Goal: Task Accomplishment & Management: Use online tool/utility

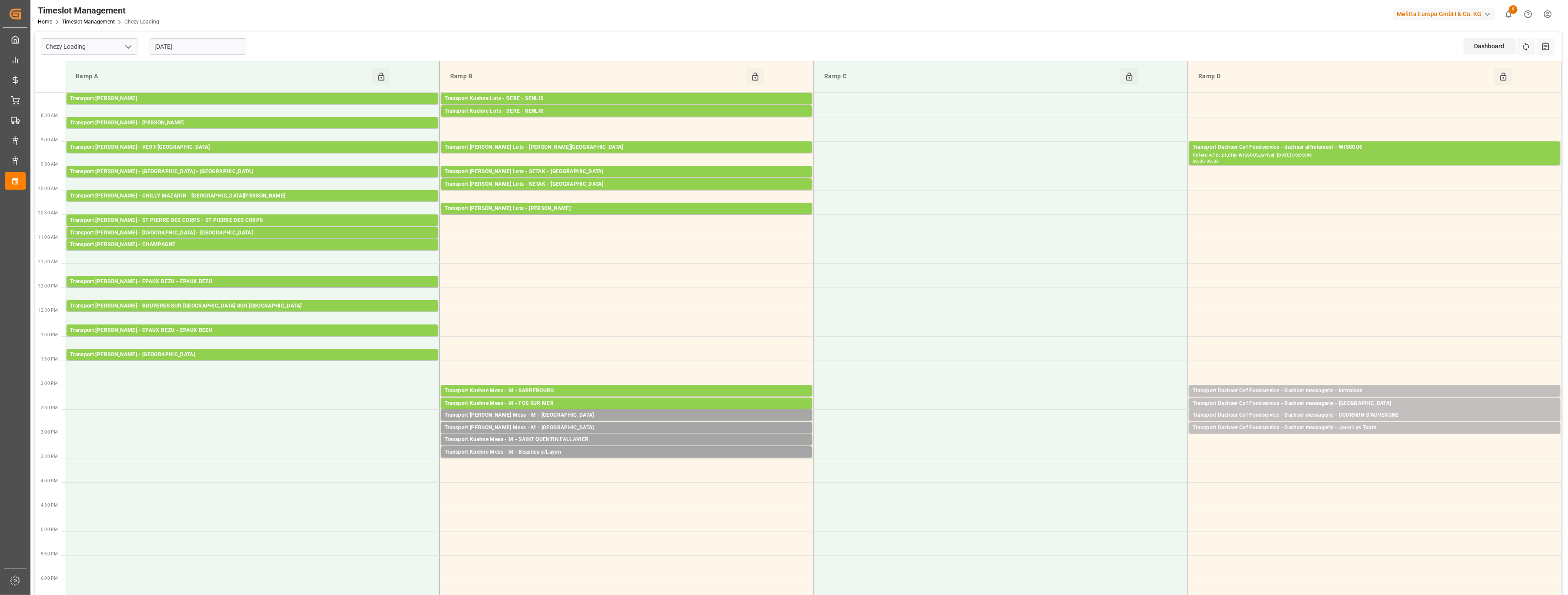
click at [127, 49] on icon "open menu" at bounding box center [128, 47] width 10 height 10
click at [107, 84] on div "Chezy Unloading" at bounding box center [89, 85] width 96 height 19
type input "Chezy Unloading"
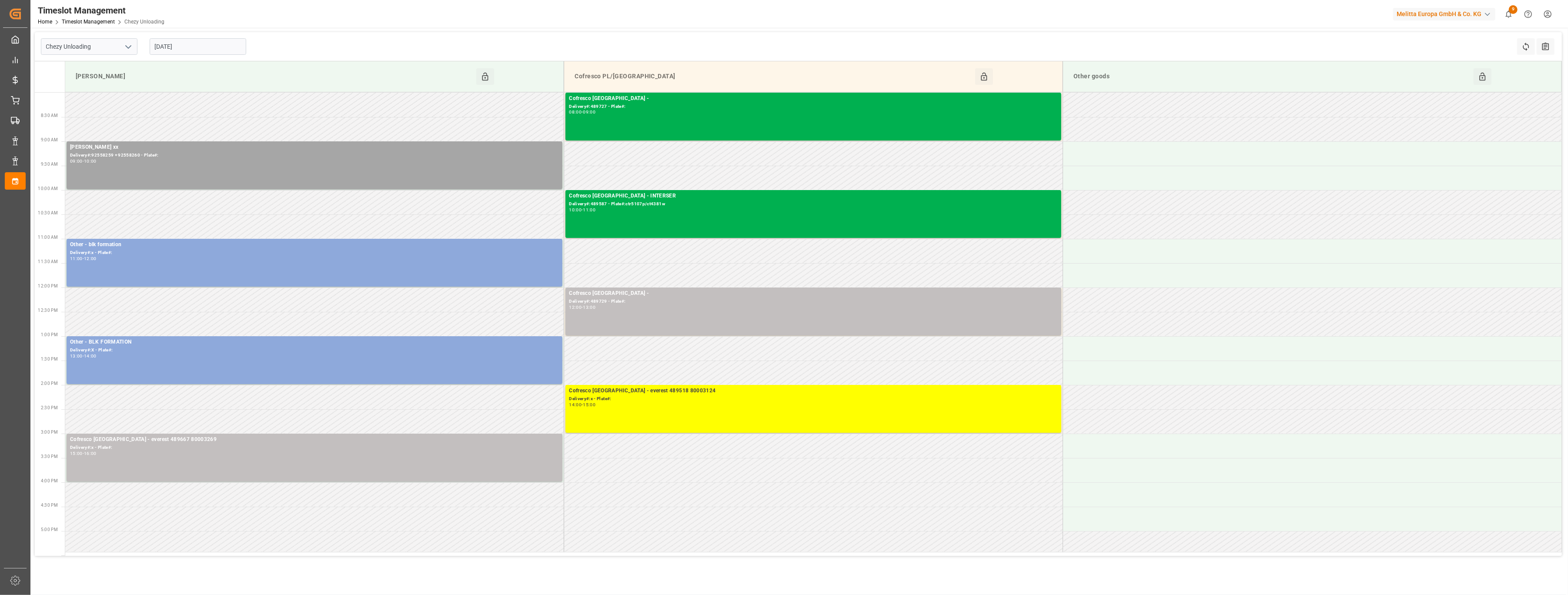
click at [199, 52] on input "[DATE]" at bounding box center [198, 46] width 97 height 16
click at [211, 148] on span "25" at bounding box center [211, 150] width 5 height 6
type input "[DATE]"
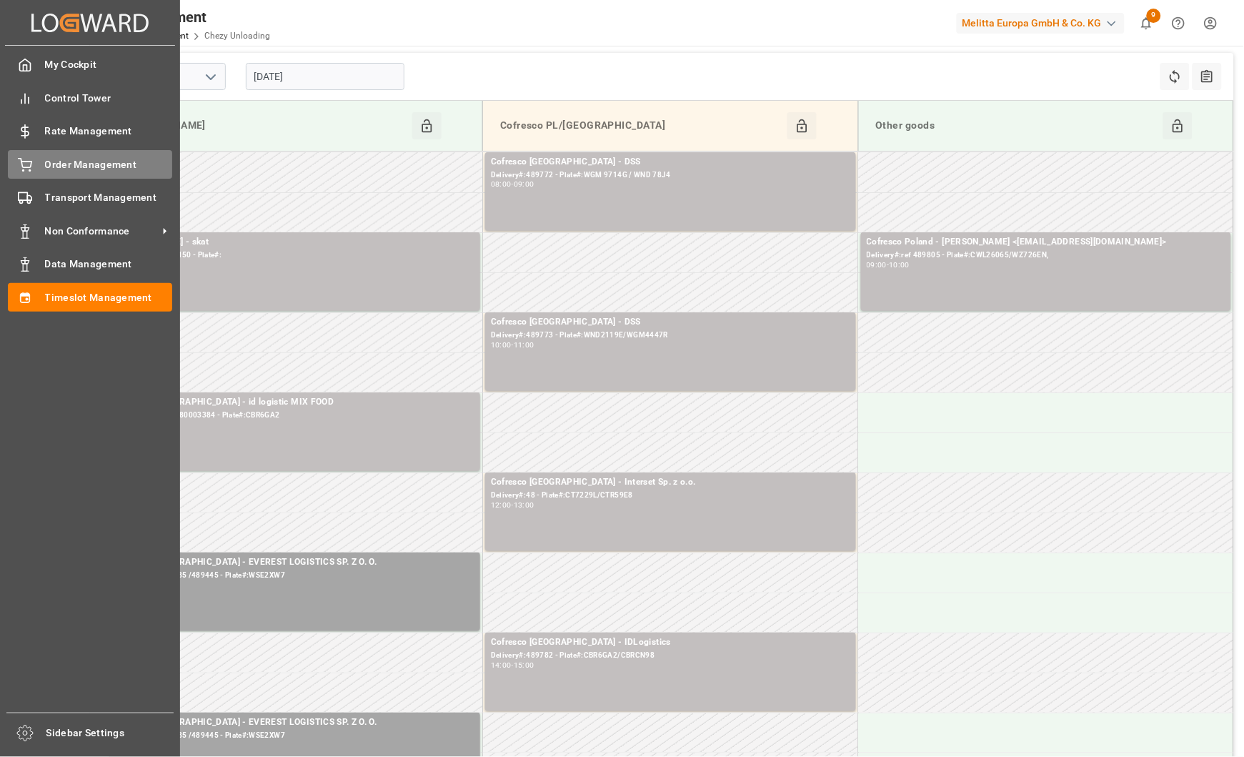
click at [31, 161] on icon at bounding box center [25, 163] width 13 height 9
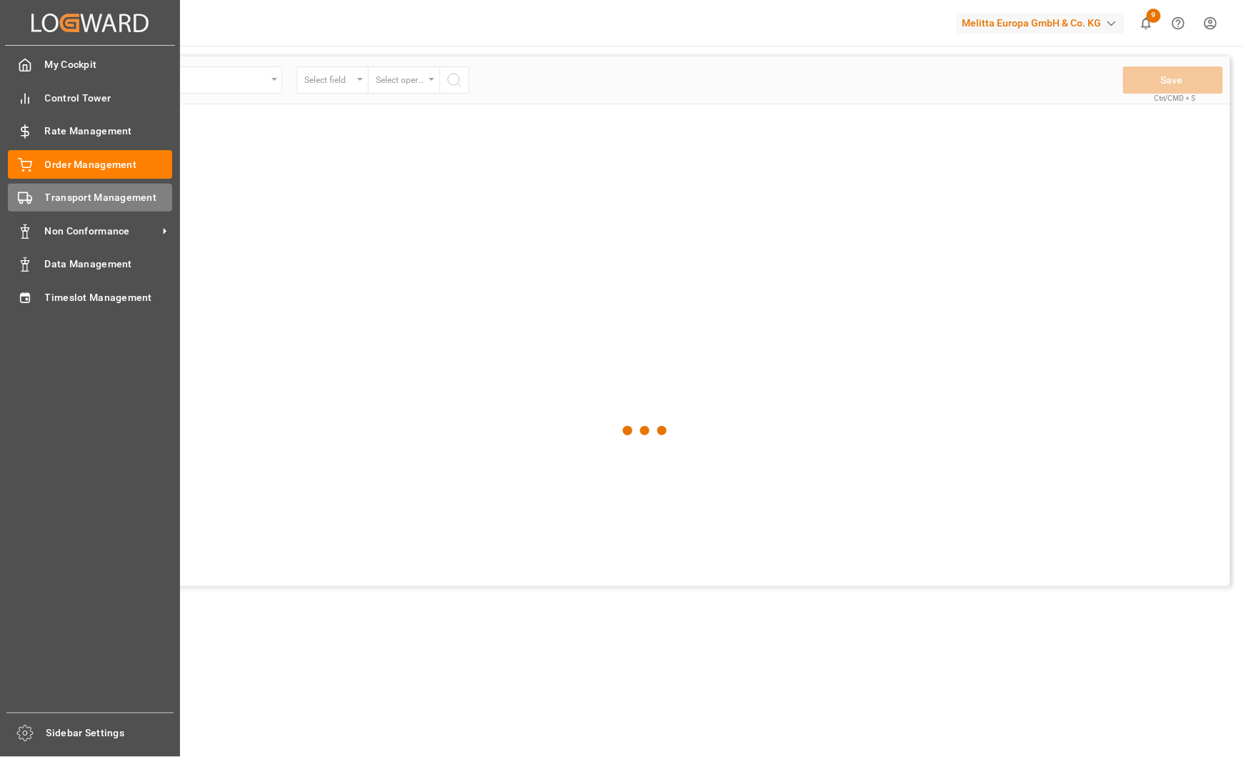
drag, startPoint x: 36, startPoint y: 194, endPoint x: 115, endPoint y: 183, distance: 80.0
click at [36, 193] on div "Transport Management Transport Management" at bounding box center [90, 198] width 164 height 28
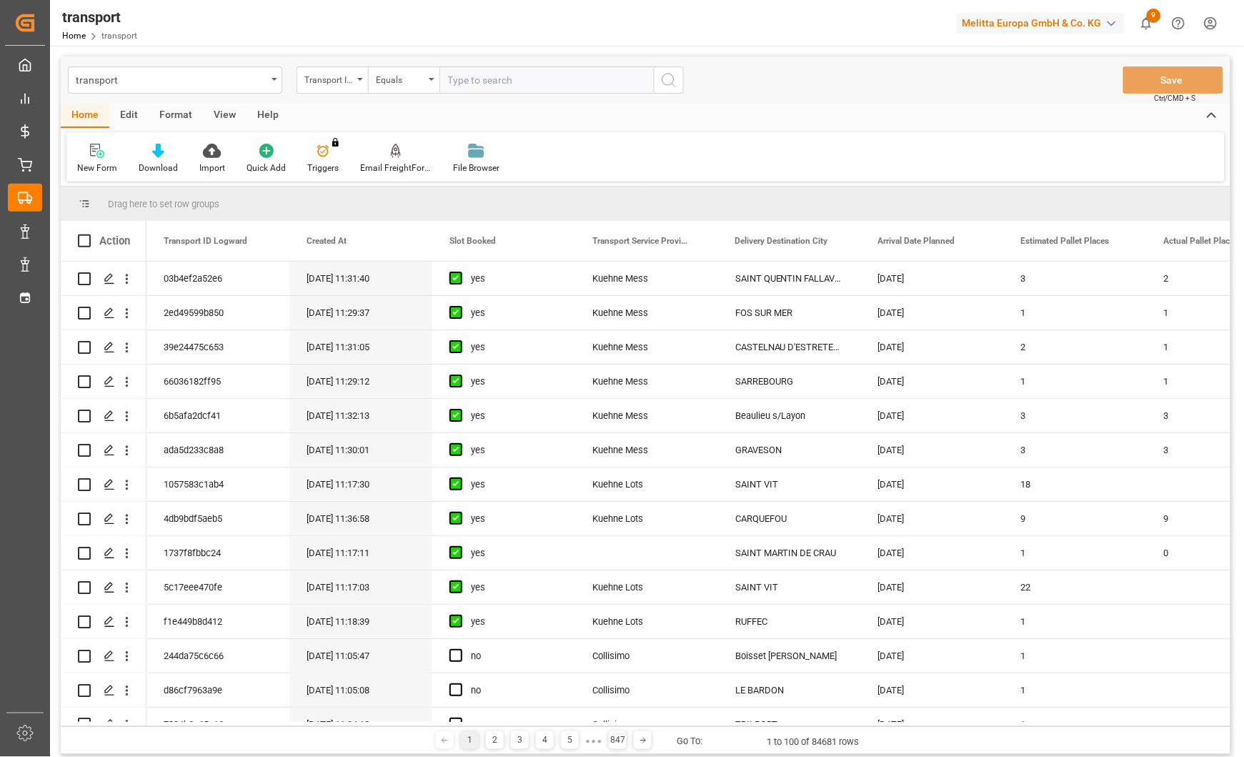
click at [355, 78] on div "Transport ID Logward" at bounding box center [332, 79] width 71 height 27
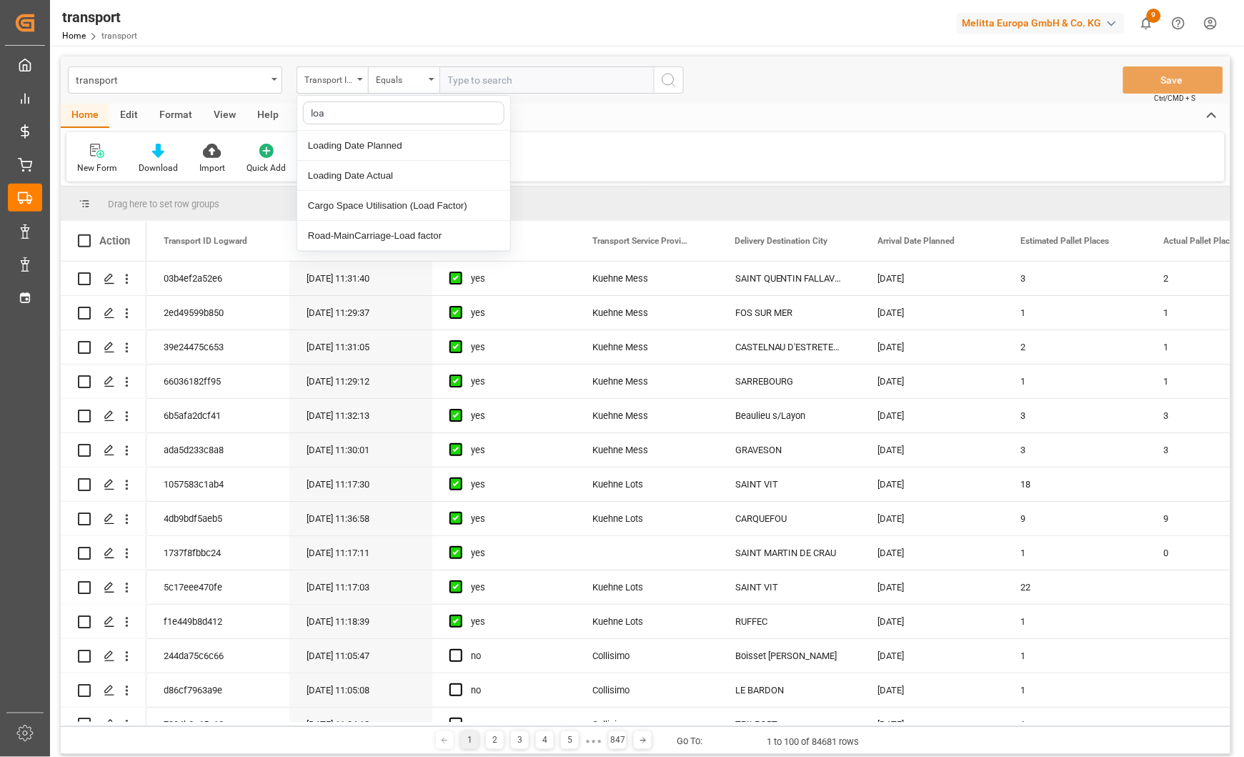
type input "load"
click at [351, 179] on div "Loading Date Actual" at bounding box center [403, 176] width 213 height 30
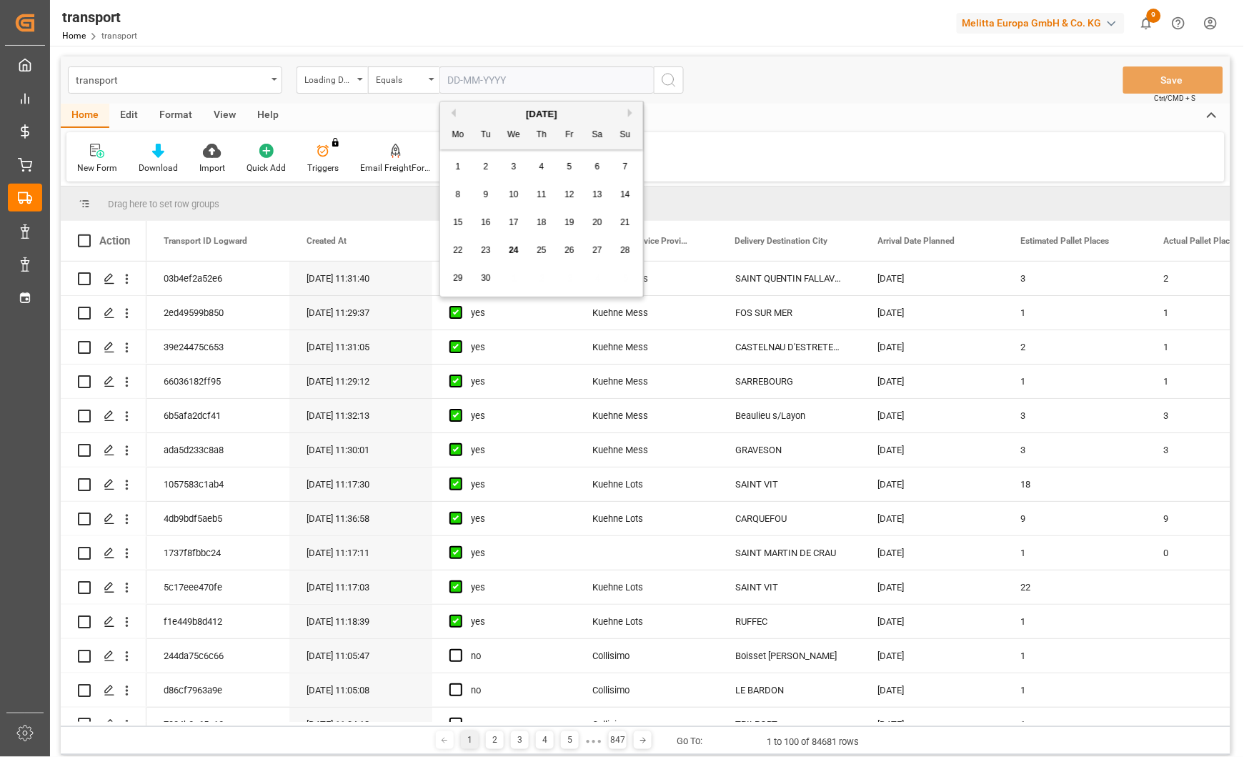
click at [550, 71] on input "text" at bounding box center [546, 79] width 214 height 27
click at [484, 249] on span "23" at bounding box center [485, 250] width 9 height 10
type input "[DATE]"
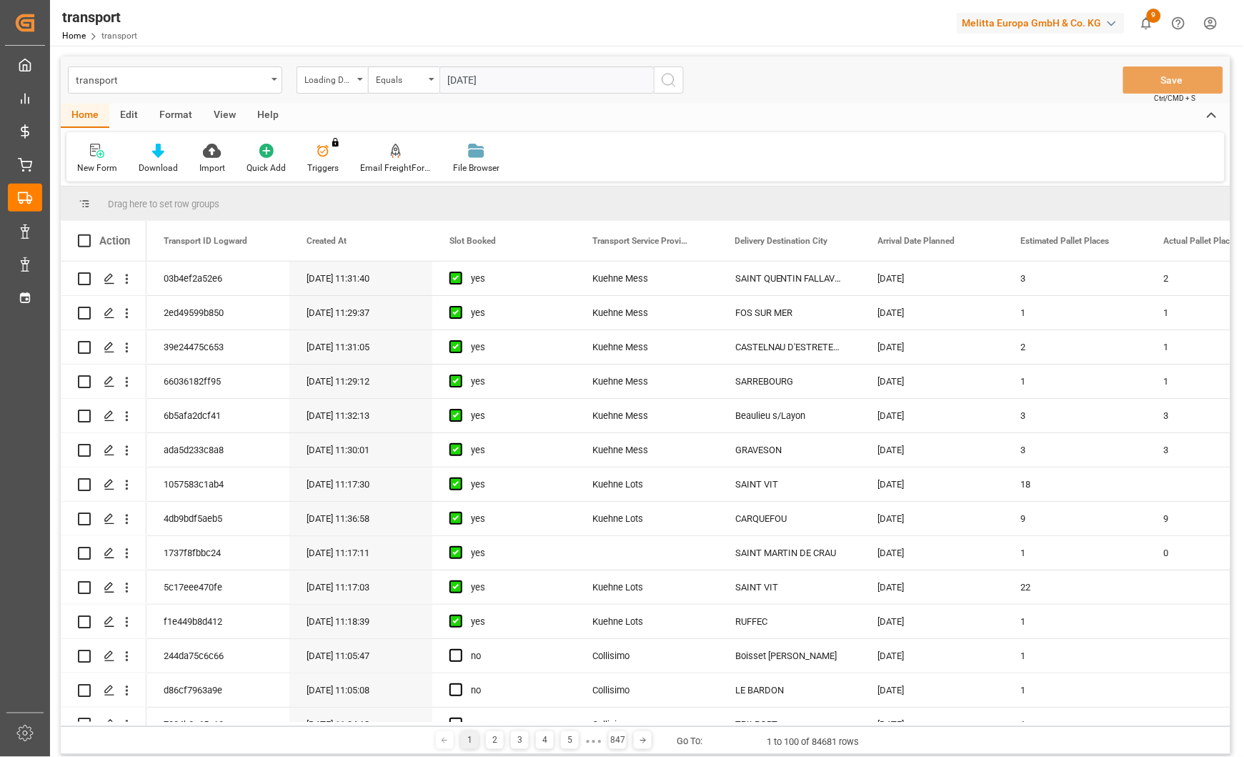
click at [669, 78] on icon "search button" at bounding box center [668, 79] width 17 height 17
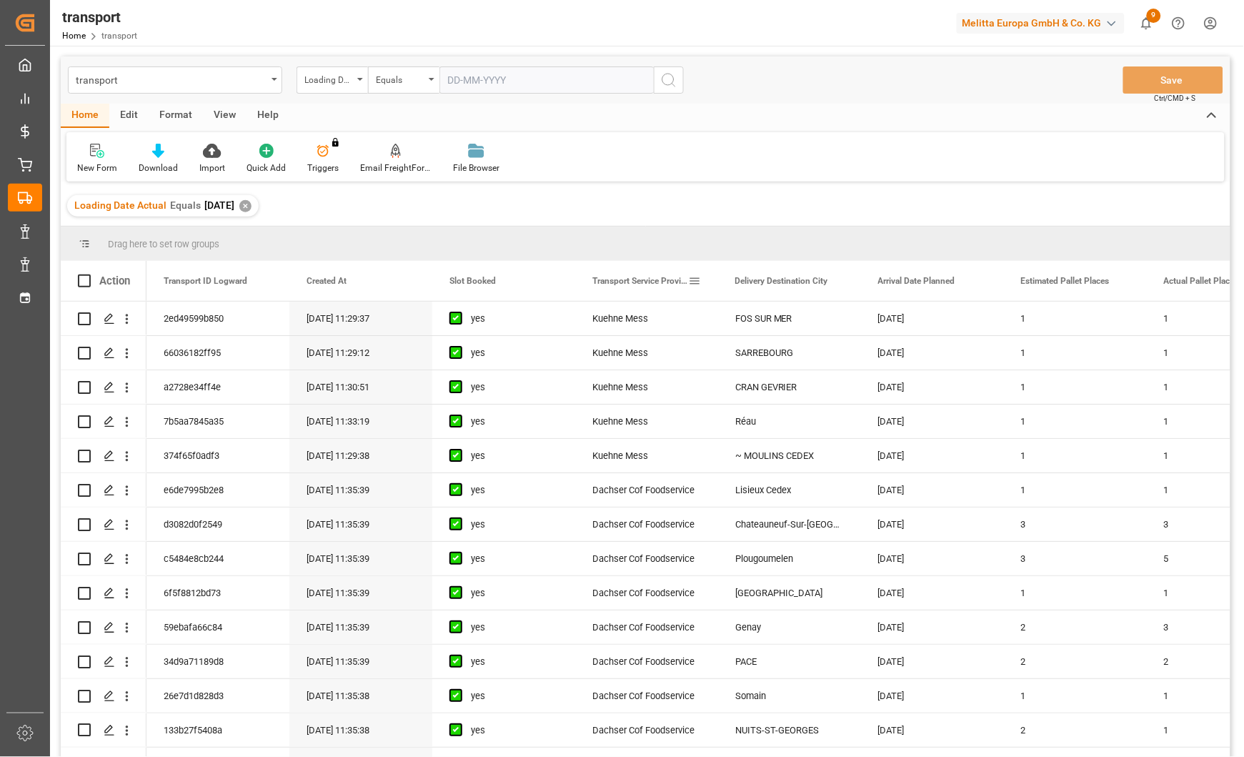
click at [644, 277] on span "Transport Service Provider" at bounding box center [640, 281] width 96 height 10
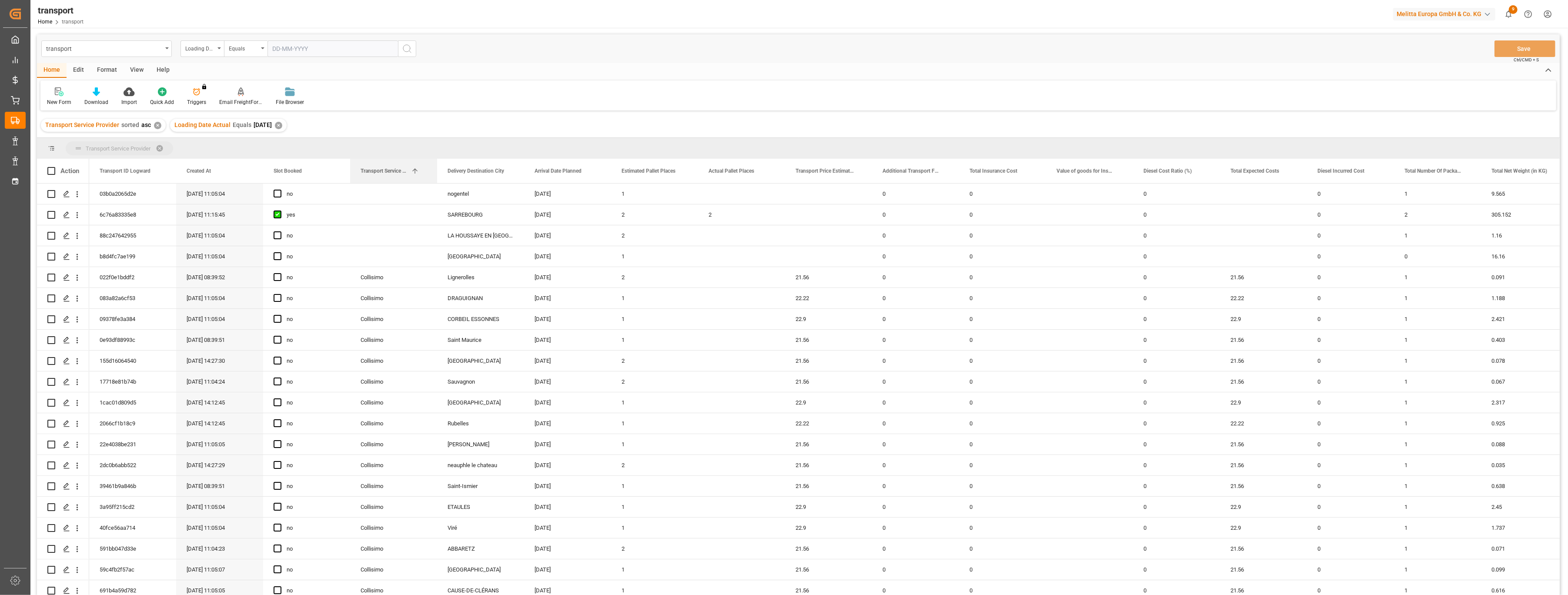
drag, startPoint x: 382, startPoint y: 169, endPoint x: 266, endPoint y: 145, distance: 118.5
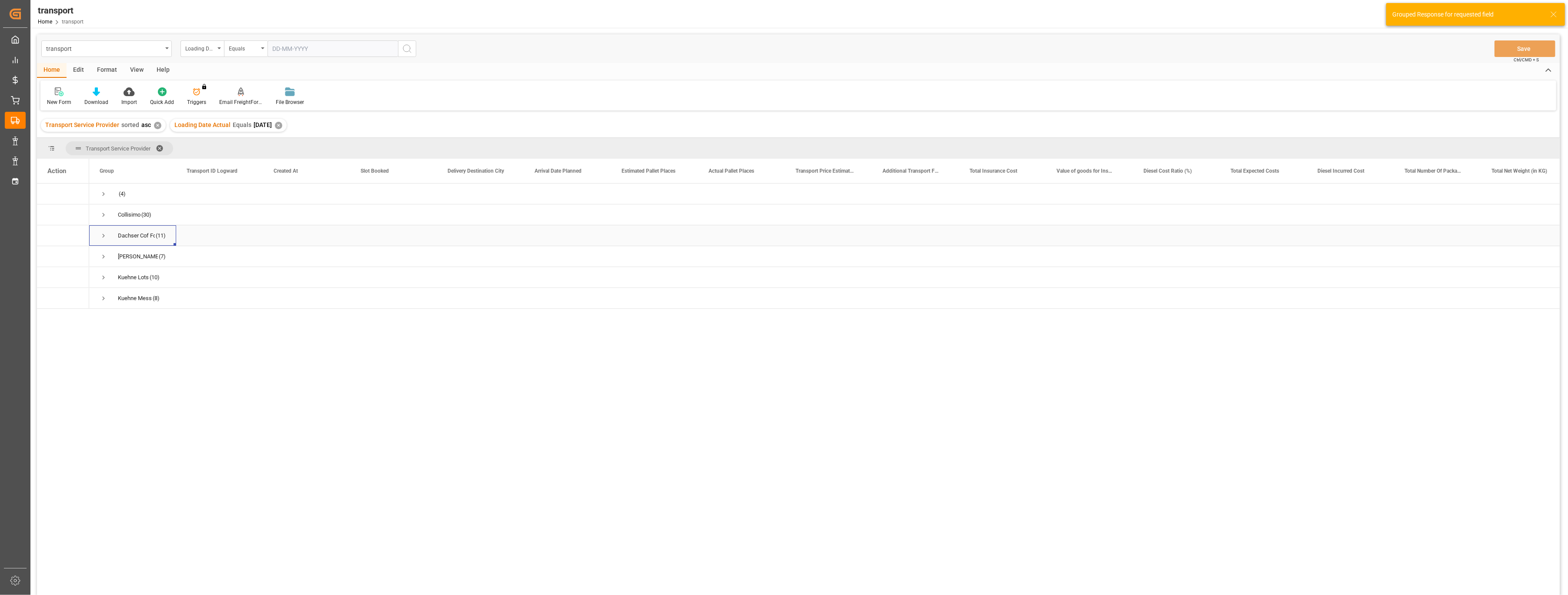
click at [100, 232] on span "Press SPACE to select this row." at bounding box center [103, 235] width 8 height 8
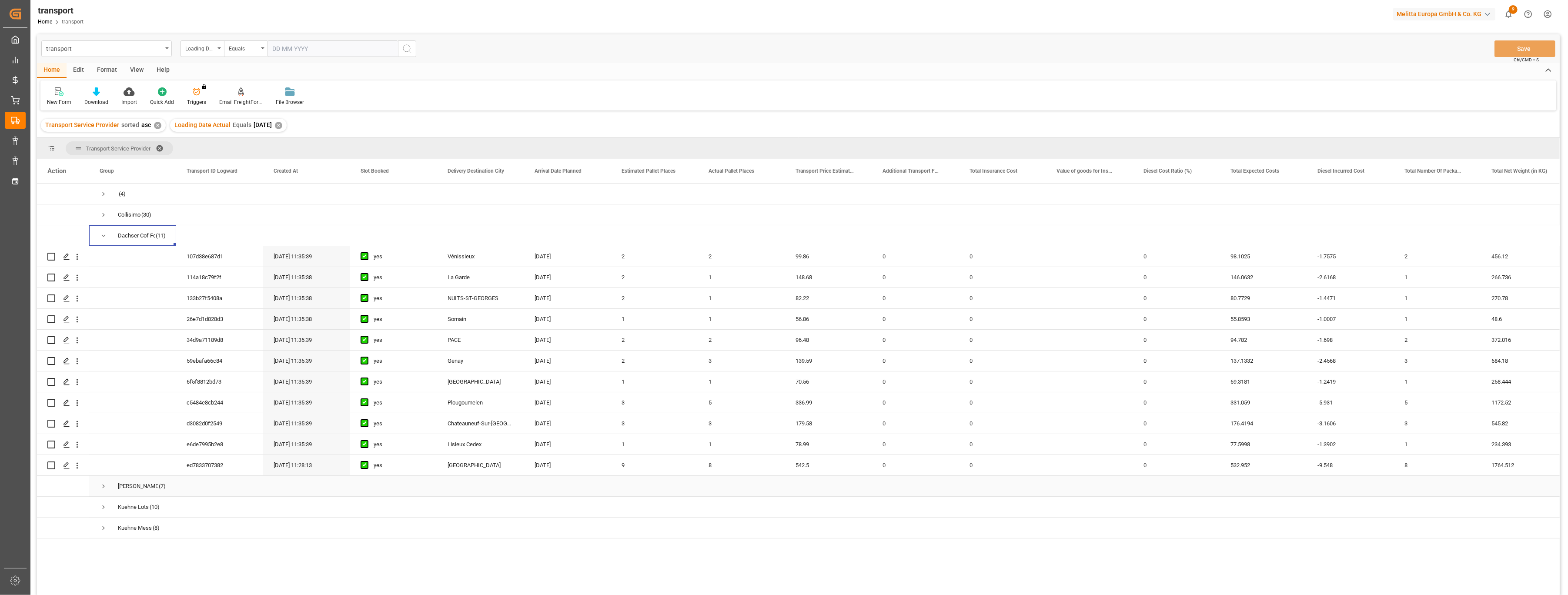
click at [103, 489] on span "Press SPACE to select this row." at bounding box center [103, 485] width 8 height 8
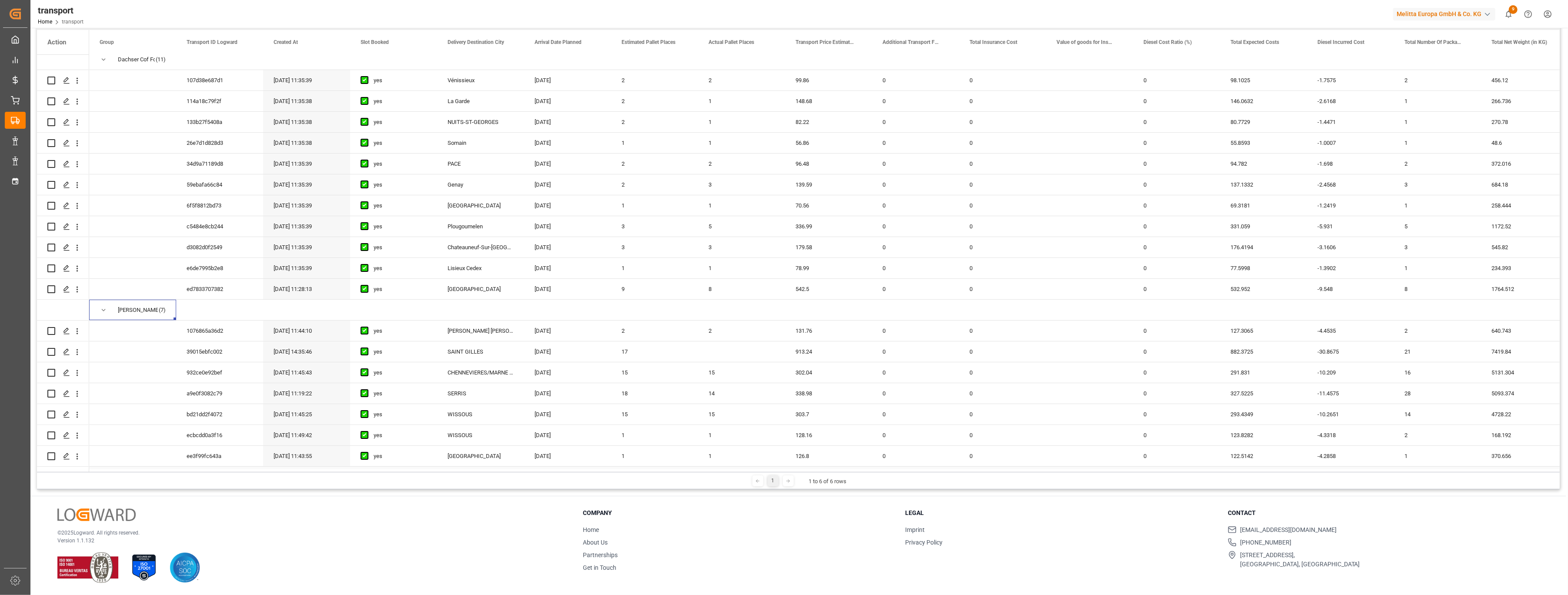
scroll to position [89, 0]
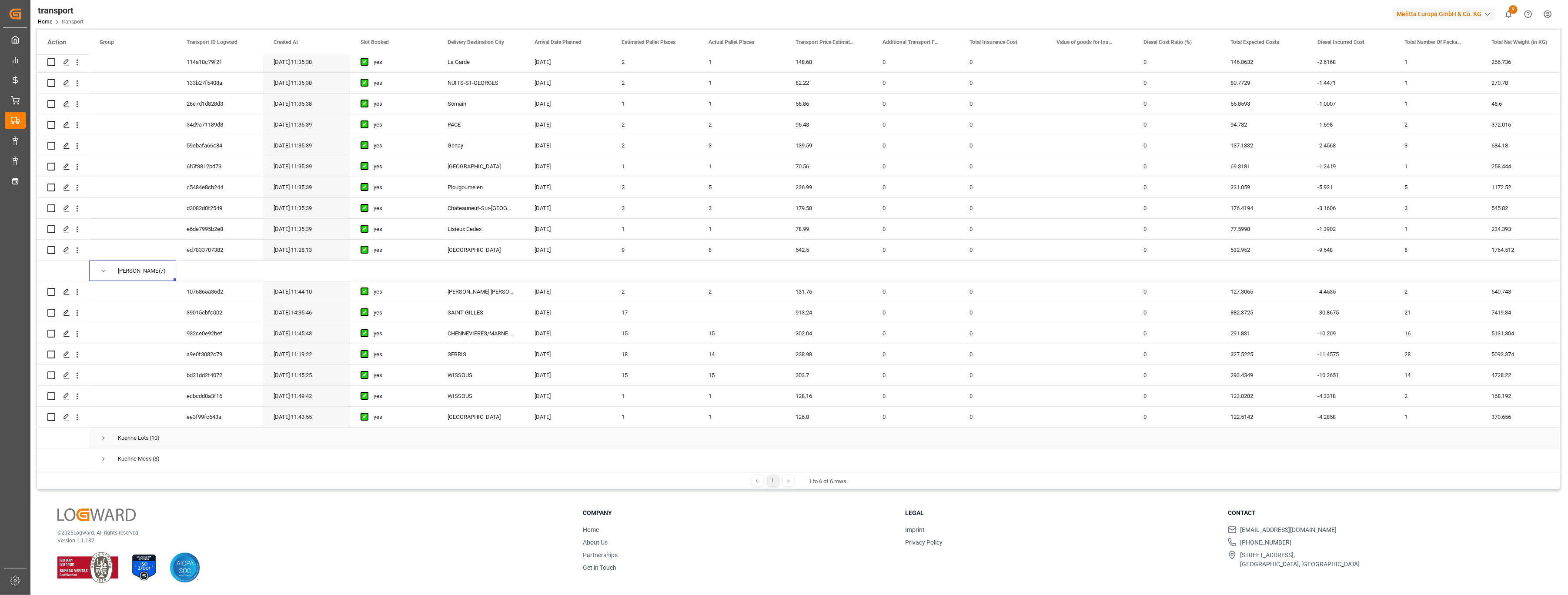
click at [103, 435] on span "Press SPACE to select this row." at bounding box center [103, 437] width 8 height 8
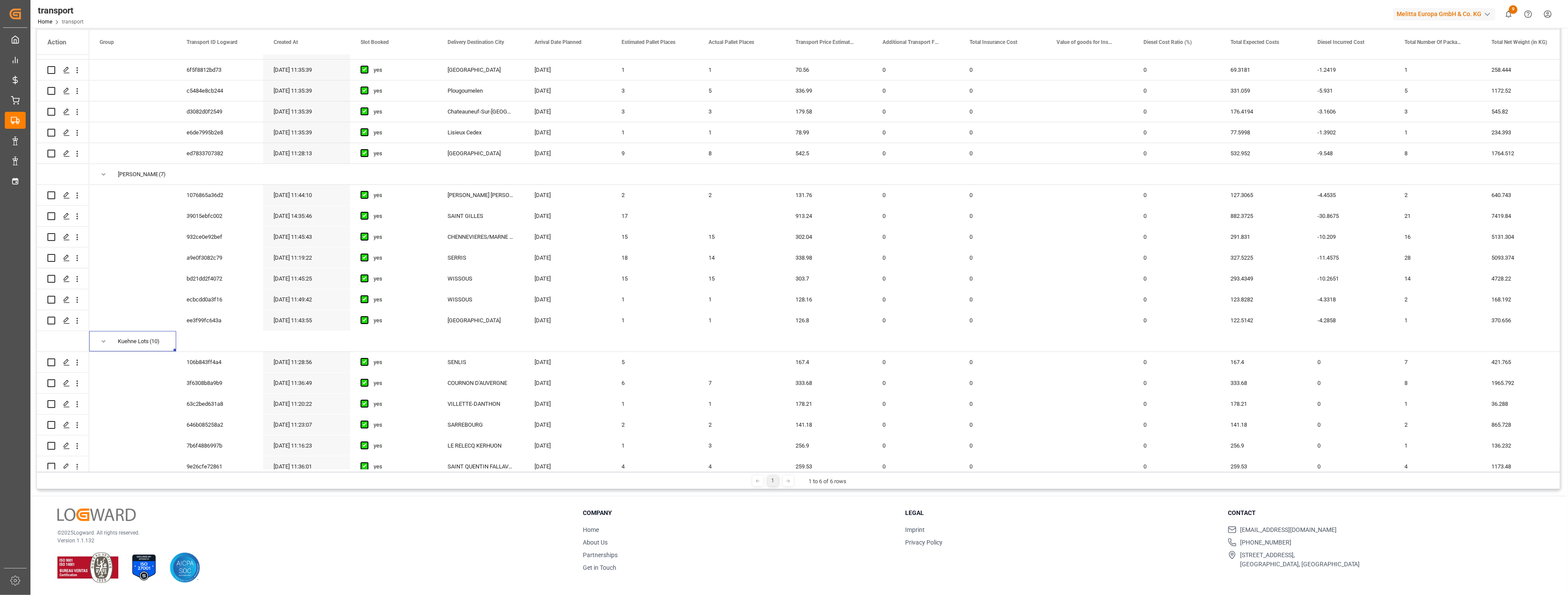
scroll to position [298, 0]
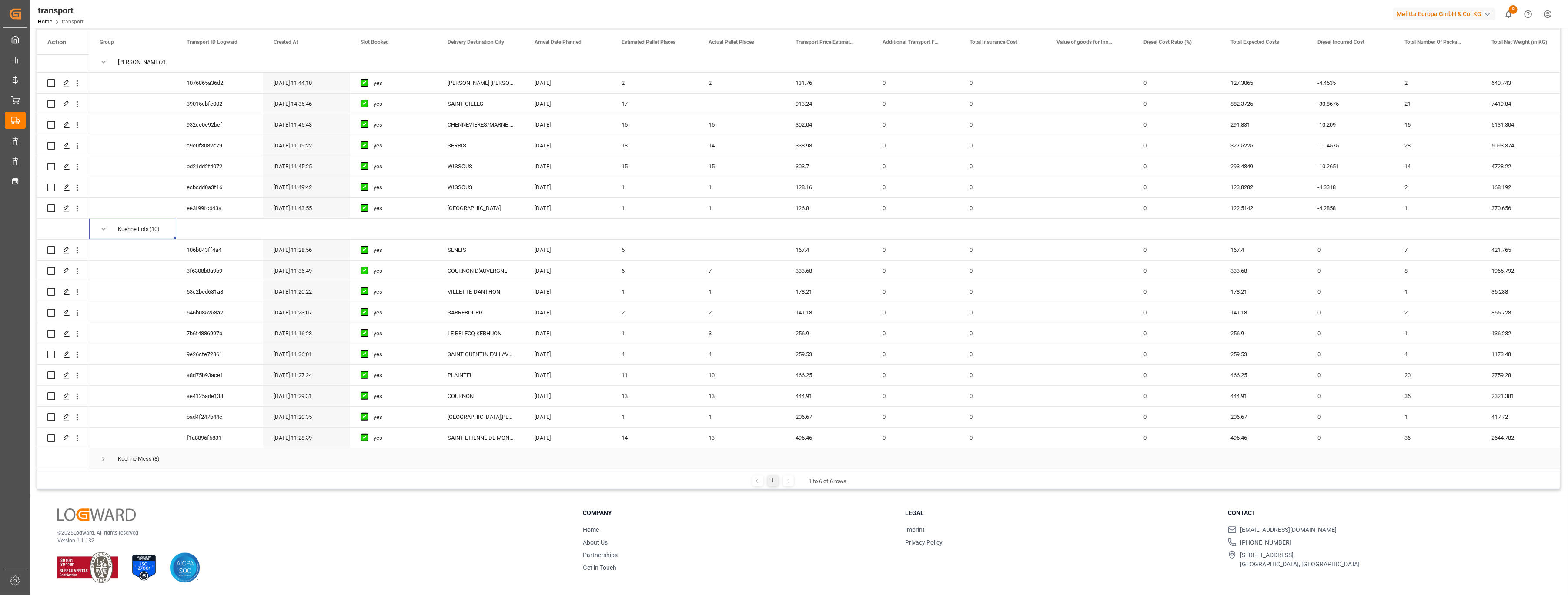
click at [100, 454] on span "Press SPACE to select this row." at bounding box center [103, 458] width 8 height 8
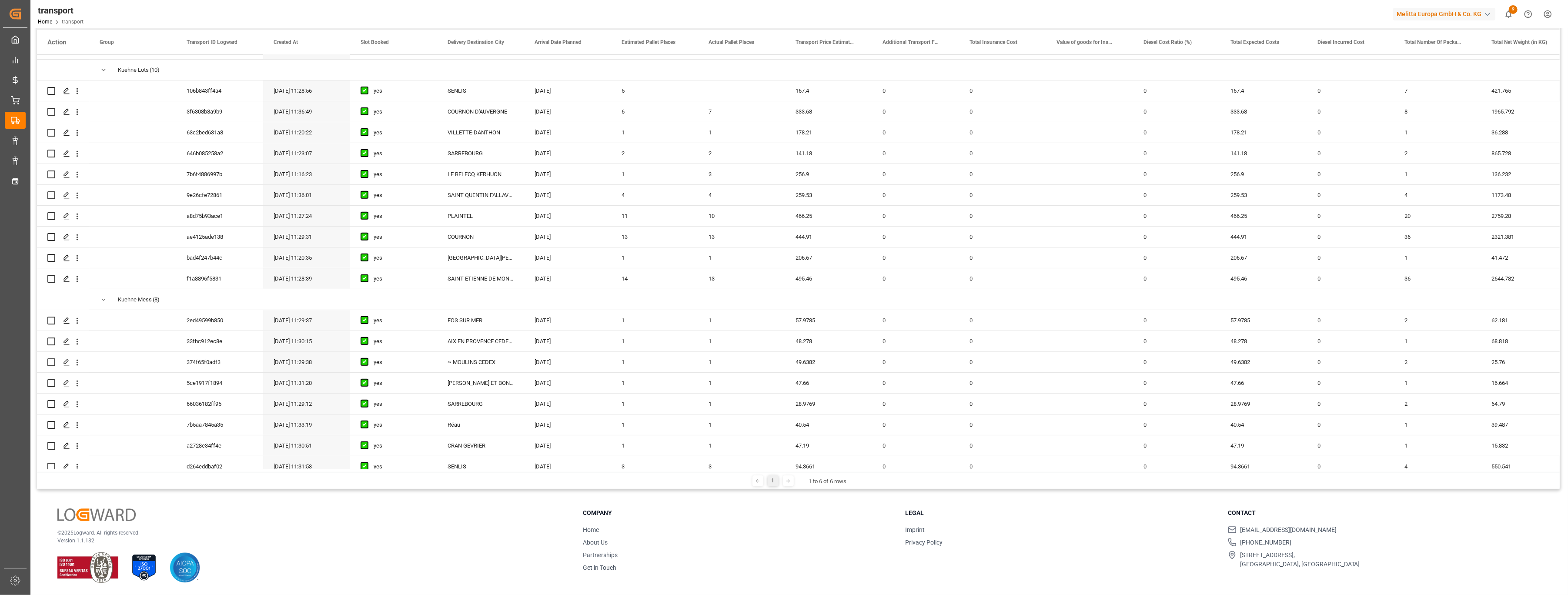
scroll to position [464, 0]
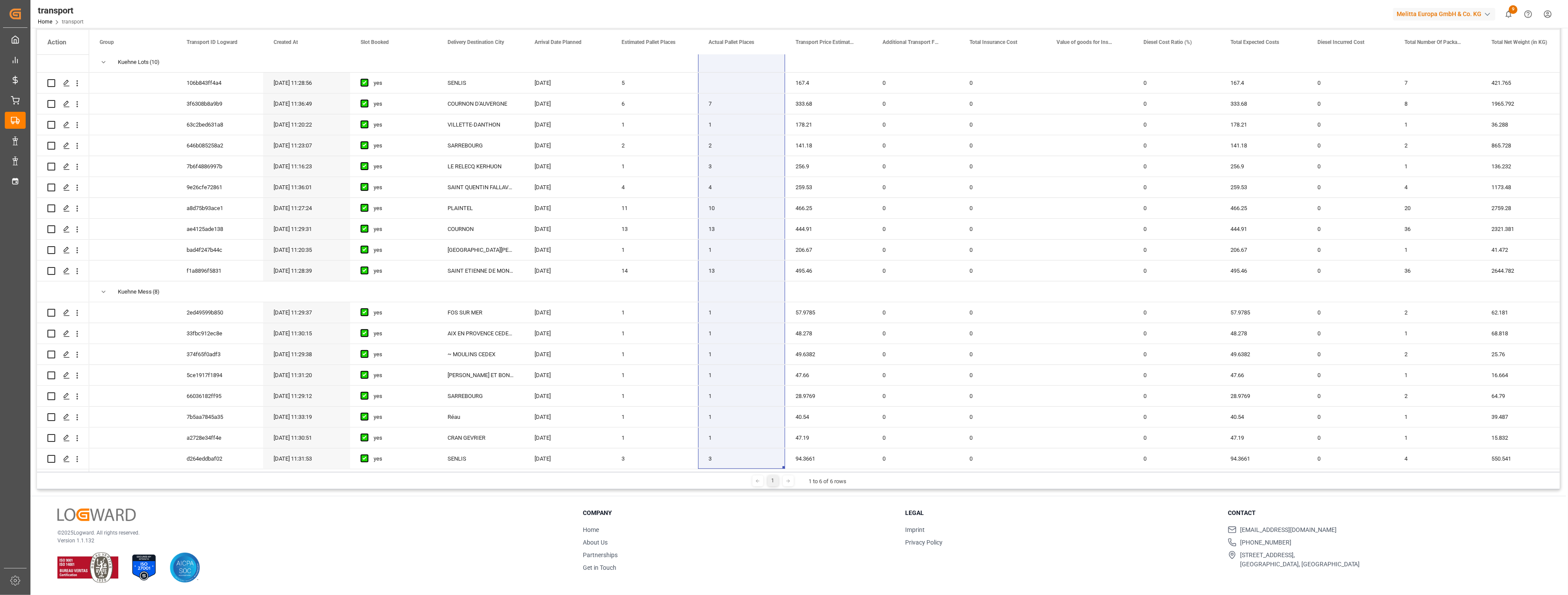
drag, startPoint x: 735, startPoint y: 127, endPoint x: 746, endPoint y: 490, distance: 363.2
click at [746, 490] on div "transport Loading Date Actual Equals Save Ctrl/CMD + S Home Edit Format View He…" at bounding box center [798, 246] width 1536 height 695
